Goal: Transaction & Acquisition: Purchase product/service

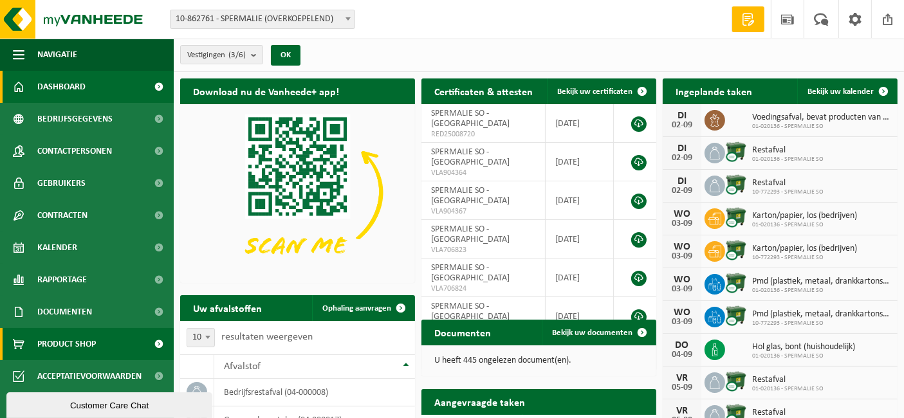
drag, startPoint x: 57, startPoint y: 336, endPoint x: 64, endPoint y: 333, distance: 7.5
click at [57, 336] on span "Product Shop" at bounding box center [66, 344] width 59 height 32
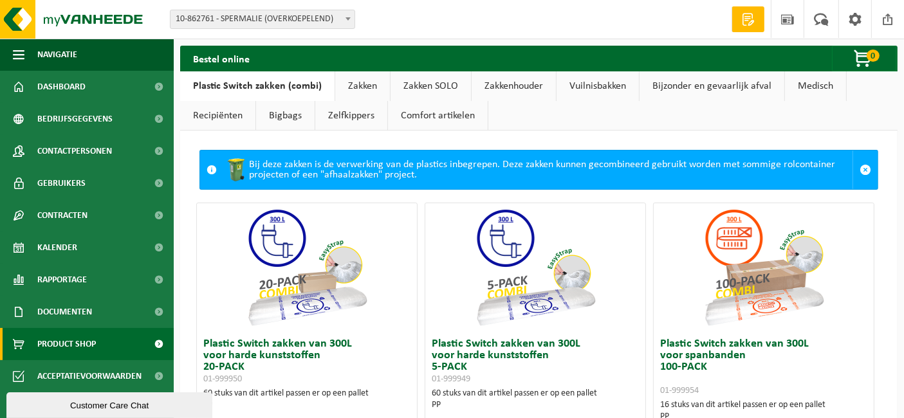
click at [362, 84] on link "Zakken" at bounding box center [362, 86] width 55 height 30
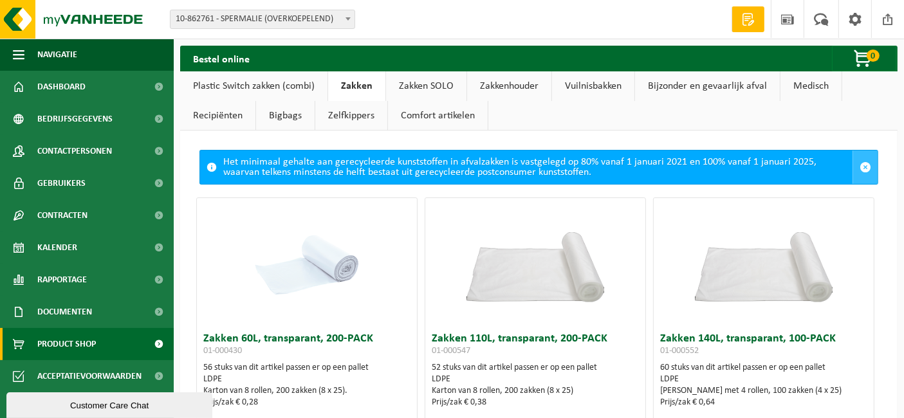
click at [859, 168] on span at bounding box center [865, 167] width 12 height 12
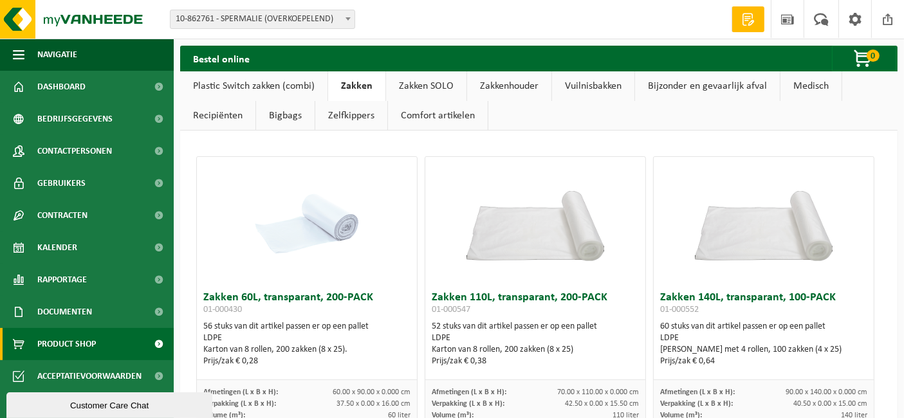
click at [399, 93] on link "Zakken SOLO" at bounding box center [426, 86] width 80 height 30
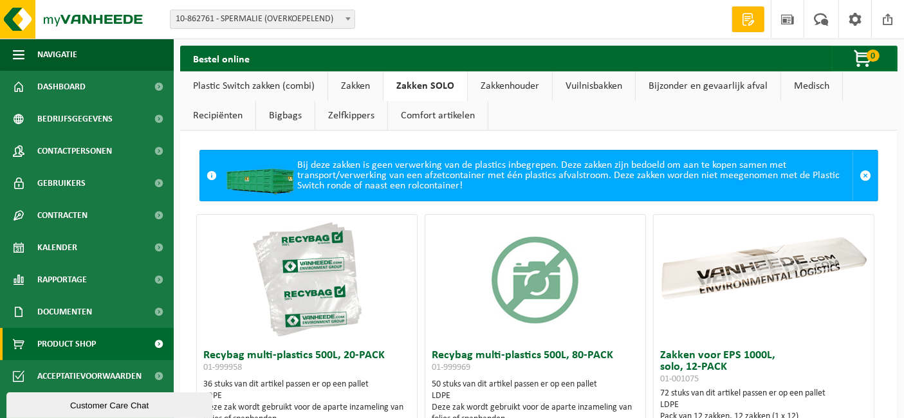
click at [490, 76] on link "Zakkenhouder" at bounding box center [510, 86] width 84 height 30
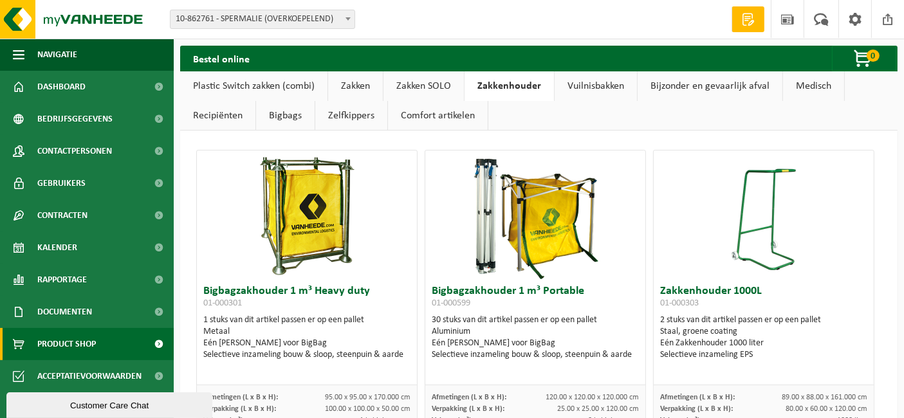
click at [605, 91] on link "Vuilnisbakken" at bounding box center [595, 86] width 82 height 30
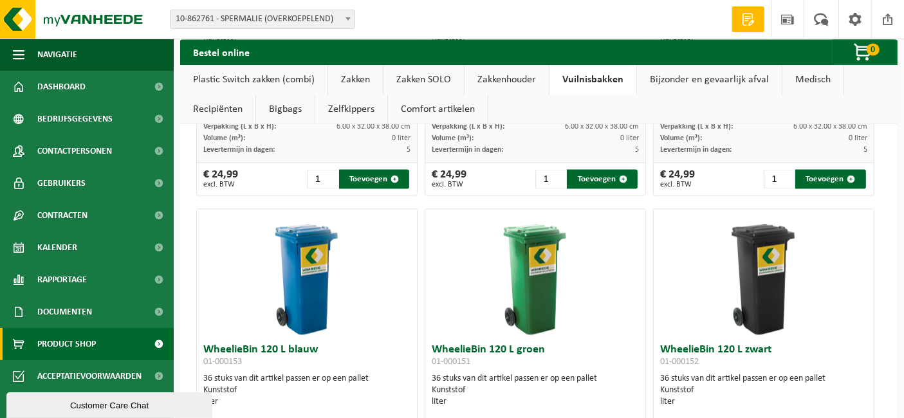
scroll to position [2917, 0]
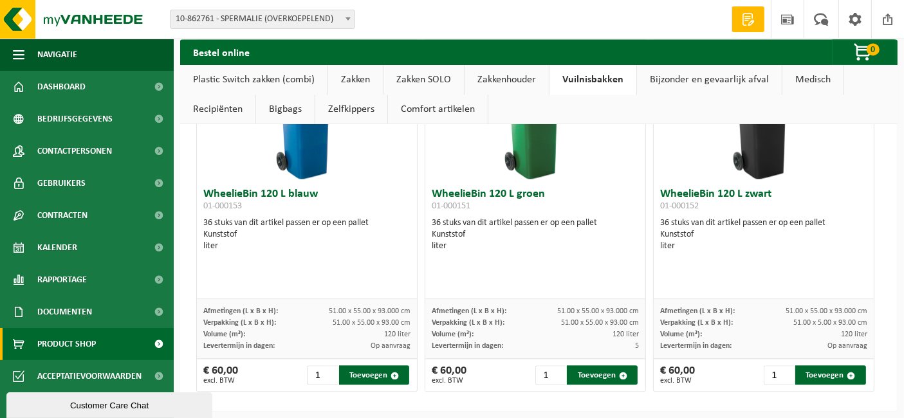
click at [360, 82] on link "Zakken" at bounding box center [355, 80] width 55 height 30
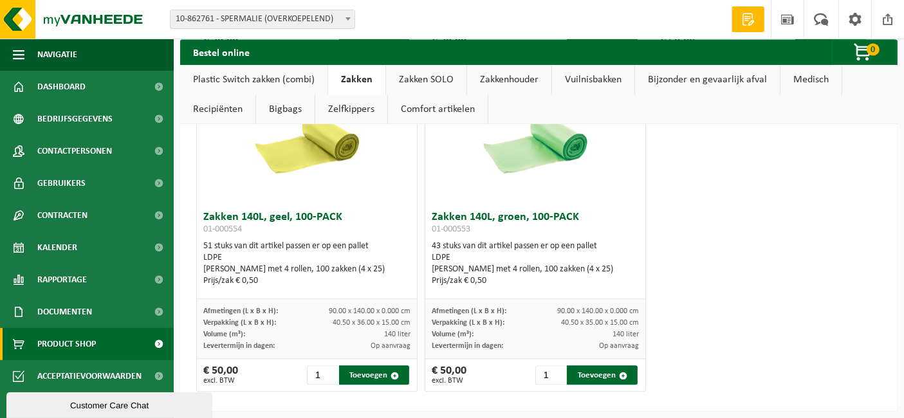
click at [295, 80] on link "Plastic Switch zakken (combi)" at bounding box center [253, 80] width 147 height 30
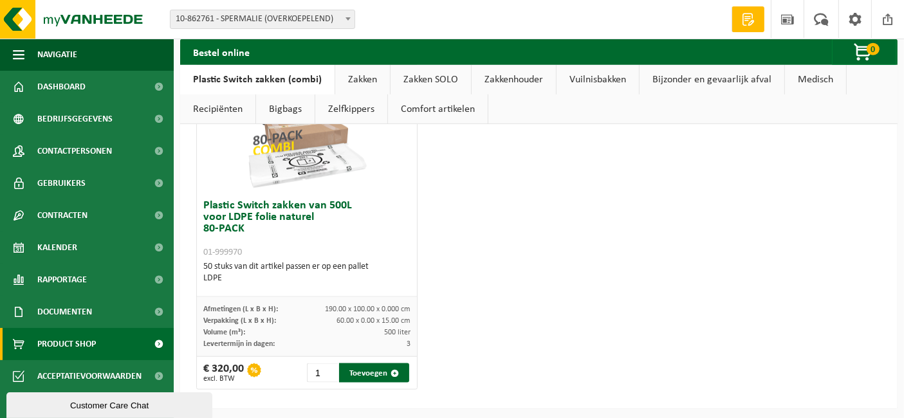
click at [349, 76] on link "Zakken" at bounding box center [362, 80] width 55 height 30
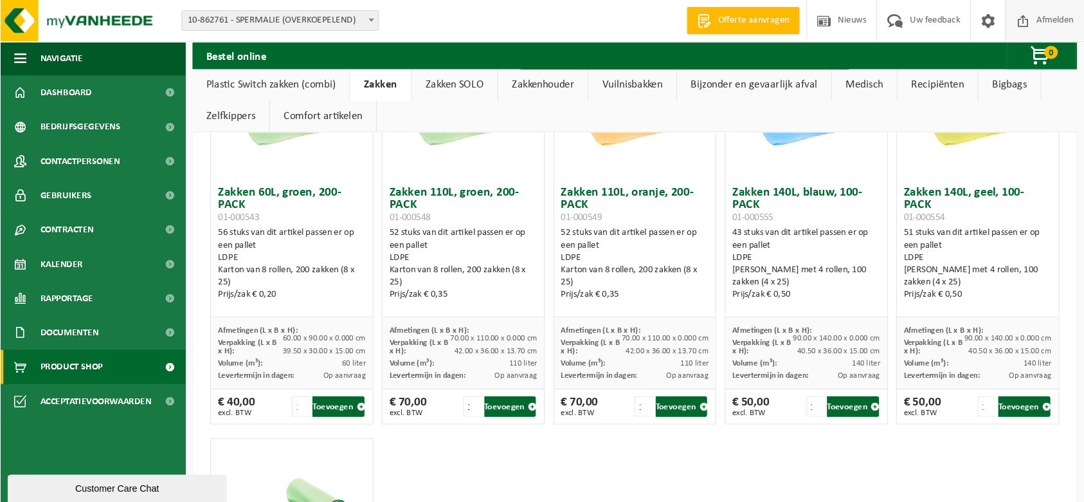
scroll to position [1594, 0]
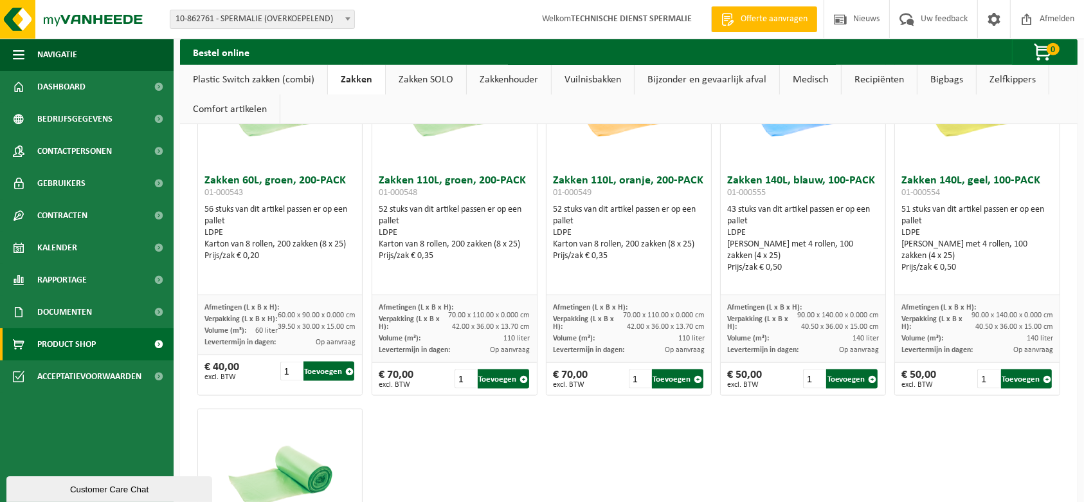
drag, startPoint x: 900, startPoint y: 1, endPoint x: 652, endPoint y: 446, distance: 509.6
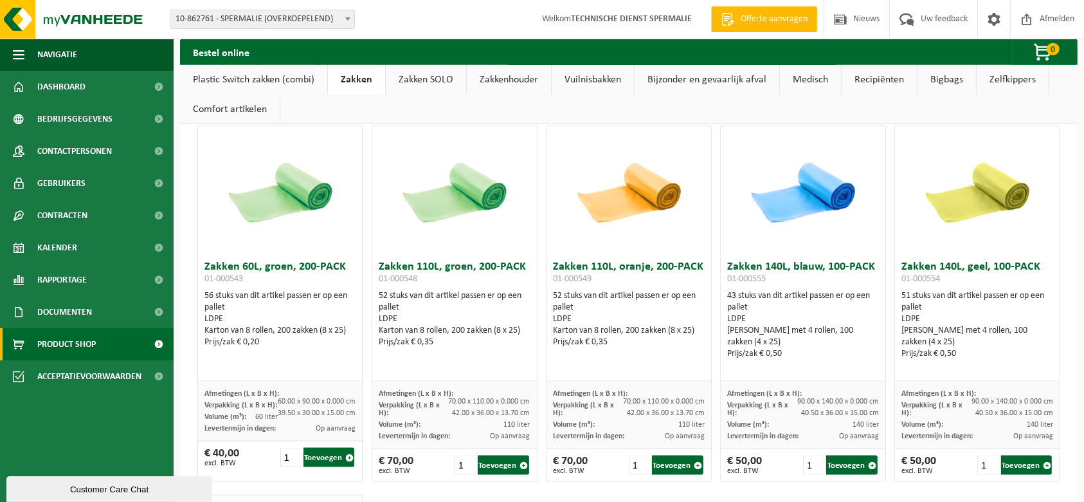
scroll to position [1513, 0]
